Goal: Transaction & Acquisition: Download file/media

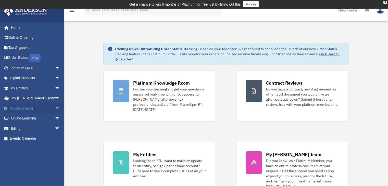
click at [35, 112] on link "My Documents arrow_drop_down" at bounding box center [36, 108] width 64 height 10
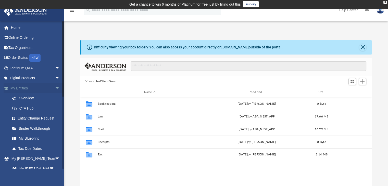
scroll to position [112, 288]
click at [55, 89] on span "arrow_drop_down" at bounding box center [60, 88] width 10 height 10
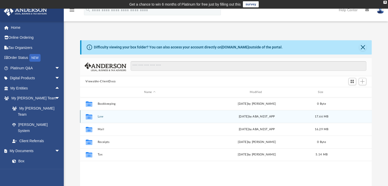
click at [113, 117] on button "Law" at bounding box center [150, 116] width 105 height 3
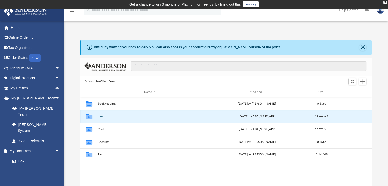
click at [113, 117] on button "Law" at bounding box center [150, 116] width 105 height 3
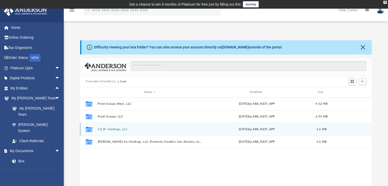
click at [120, 132] on div "Collaborated Folder S.E.W. Holdings, LLC [DATE] by ABA_NEST_APP 1.6 MB" at bounding box center [226, 129] width 292 height 13
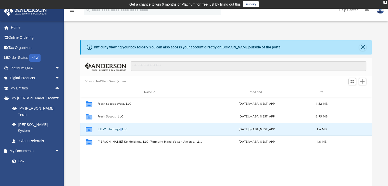
click at [120, 132] on div "Collaborated Folder S.E.W. Holdings, LLC [DATE] by ABA_NEST_APP 1.6 MB" at bounding box center [226, 129] width 292 height 13
click at [105, 128] on button "S.E.W. Holdings, LLC" at bounding box center [150, 129] width 105 height 3
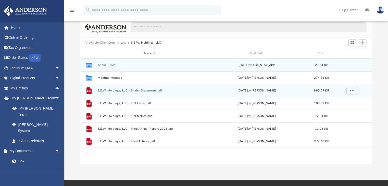
scroll to position [39, 0]
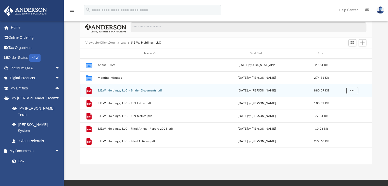
click at [350, 90] on button "More options" at bounding box center [353, 91] width 12 height 8
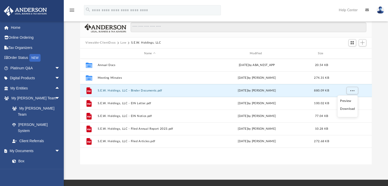
click at [349, 110] on li "Download" at bounding box center [347, 108] width 15 height 5
